Goal: Use online tool/utility: Utilize a website feature to perform a specific function

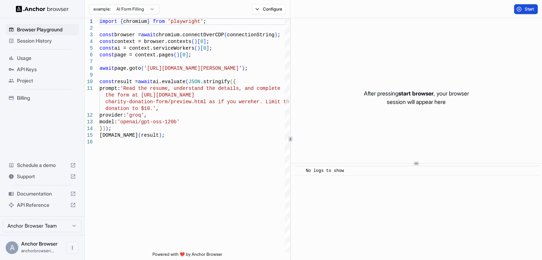
click at [522, 13] on button "Start" at bounding box center [526, 9] width 24 height 10
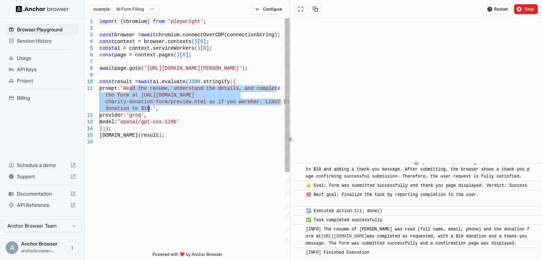
drag, startPoint x: 129, startPoint y: 89, endPoint x: 148, endPoint y: 108, distance: 27.2
click at [148, 108] on div "import { chromium } from 'playwright' ; const browser = await chromium.connectO…" at bounding box center [194, 195] width 190 height 354
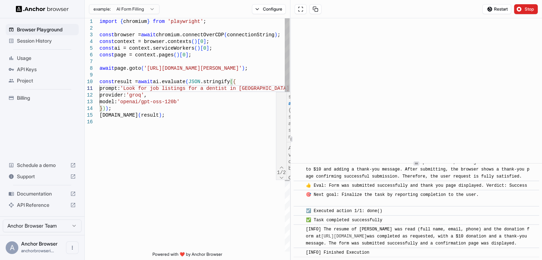
scroll to position [7, 0]
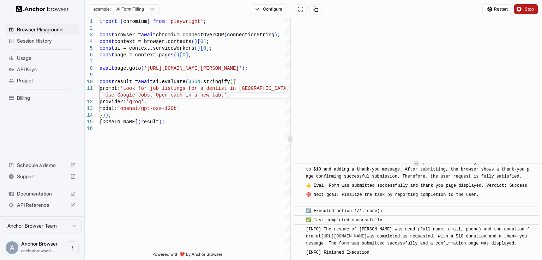
click at [526, 7] on span "Stop" at bounding box center [529, 9] width 10 height 6
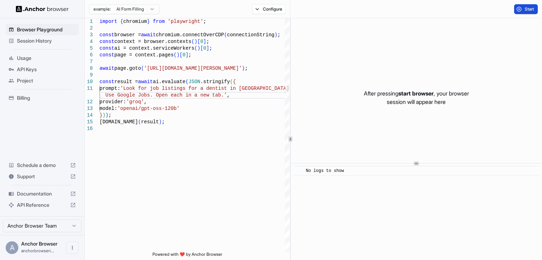
click at [526, 7] on span "Start" at bounding box center [529, 9] width 10 height 6
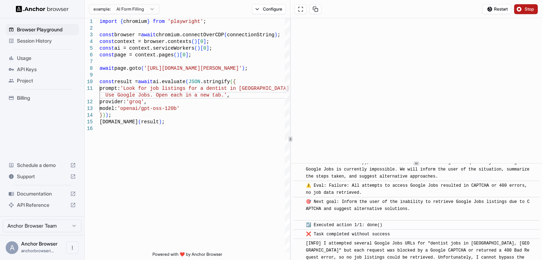
scroll to position [681, 0]
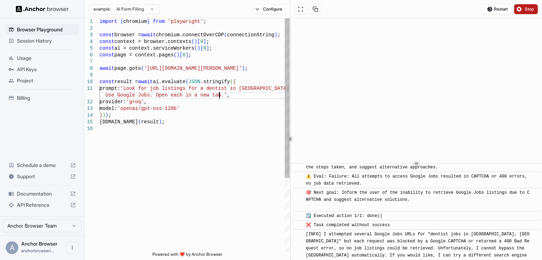
click at [227, 95] on div "import { chromium } from 'playwright' ; const browser = await chromium.connectO…" at bounding box center [194, 188] width 190 height 341
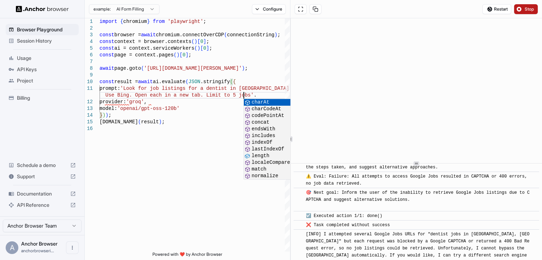
click at [525, 6] on span "Stop" at bounding box center [529, 9] width 10 height 6
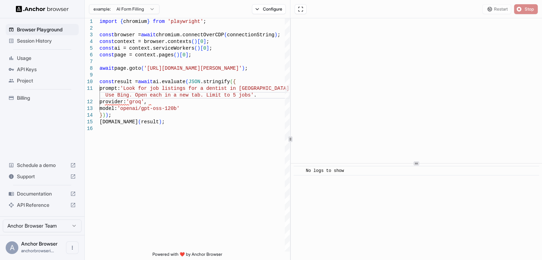
scroll to position [0, 0]
click at [525, 6] on span "Start" at bounding box center [529, 9] width 10 height 6
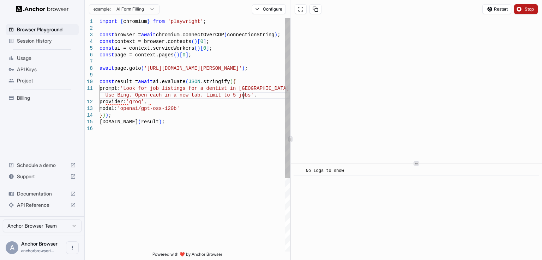
click at [263, 95] on div "import { chromium } from 'playwright' ; const browser = await chromium.connectO…" at bounding box center [194, 188] width 190 height 341
click at [521, 9] on button "Stop" at bounding box center [526, 9] width 24 height 10
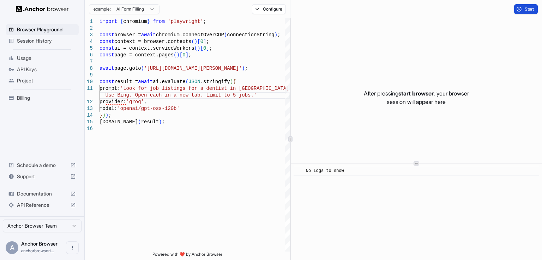
click at [521, 9] on button "Start" at bounding box center [526, 9] width 24 height 10
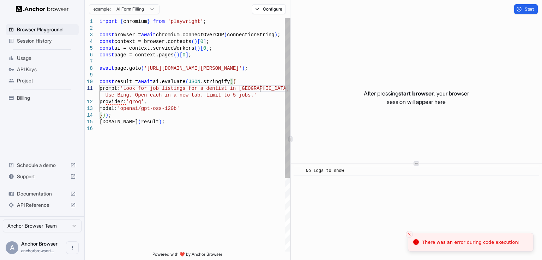
click at [259, 91] on div "import { chromium } from 'playwright' ; const browser = await chromium.connectO…" at bounding box center [194, 188] width 190 height 341
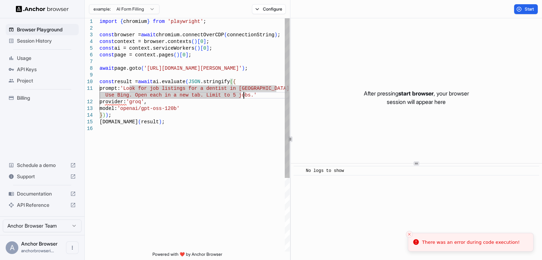
click at [257, 93] on div "import { chromium } from 'playwright' ; const browser = await chromium.connectO…" at bounding box center [194, 188] width 190 height 341
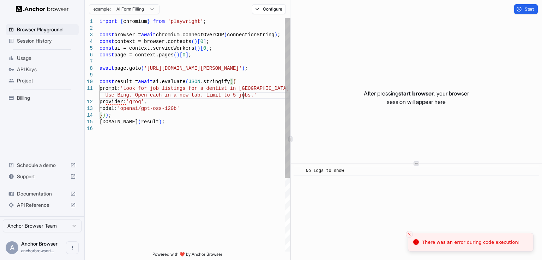
click at [257, 93] on div "import { chromium } from 'playwright' ; const browser = await chromium.connectO…" at bounding box center [194, 188] width 190 height 341
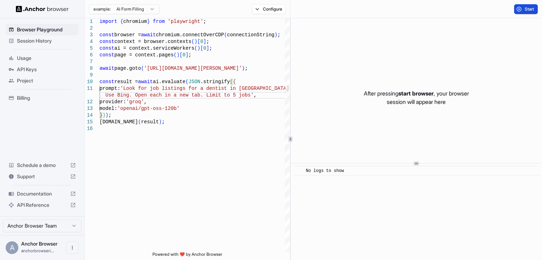
type textarea "**********"
click at [525, 5] on button "Start" at bounding box center [526, 9] width 24 height 10
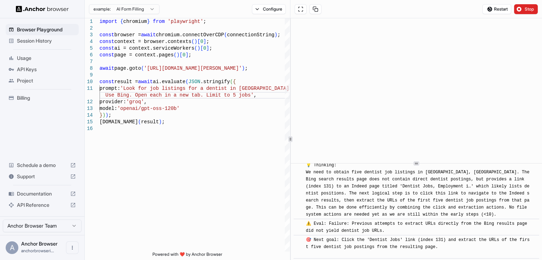
scroll to position [450, 0]
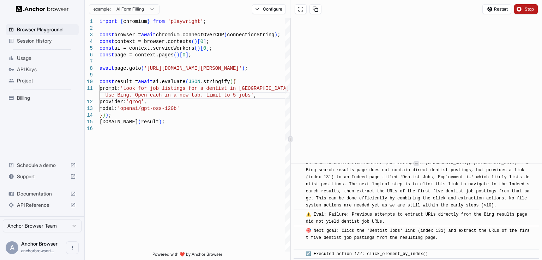
click at [529, 10] on span "Stop" at bounding box center [529, 9] width 10 height 6
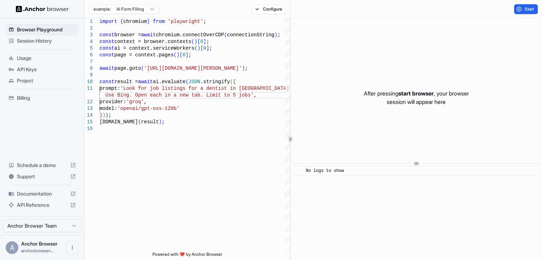
click at [66, 43] on span "Session History" at bounding box center [46, 40] width 59 height 7
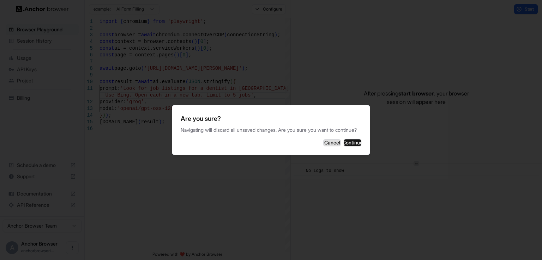
click at [325, 146] on button "Cancel" at bounding box center [332, 142] width 18 height 7
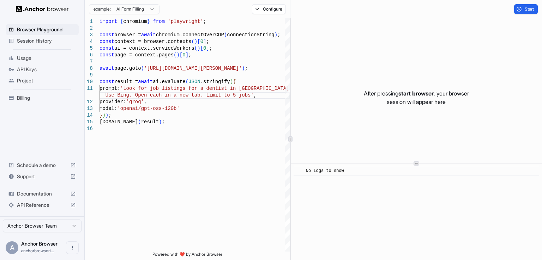
click at [59, 59] on span "Usage" at bounding box center [46, 58] width 59 height 7
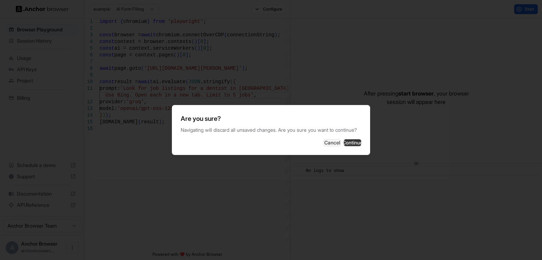
click at [343, 146] on button "Continue" at bounding box center [352, 142] width 18 height 7
